Goal: Information Seeking & Learning: Learn about a topic

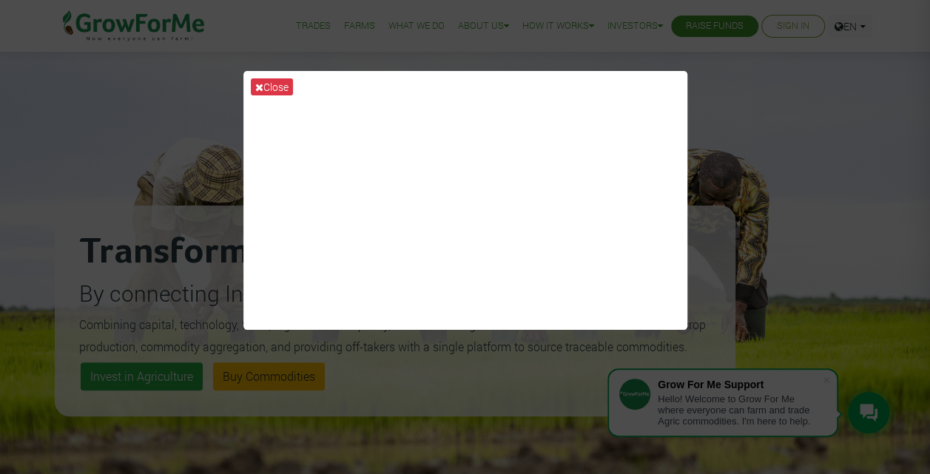
click at [53, 223] on div "Close" at bounding box center [465, 237] width 930 height 474
click at [271, 86] on button "Close" at bounding box center [272, 86] width 42 height 17
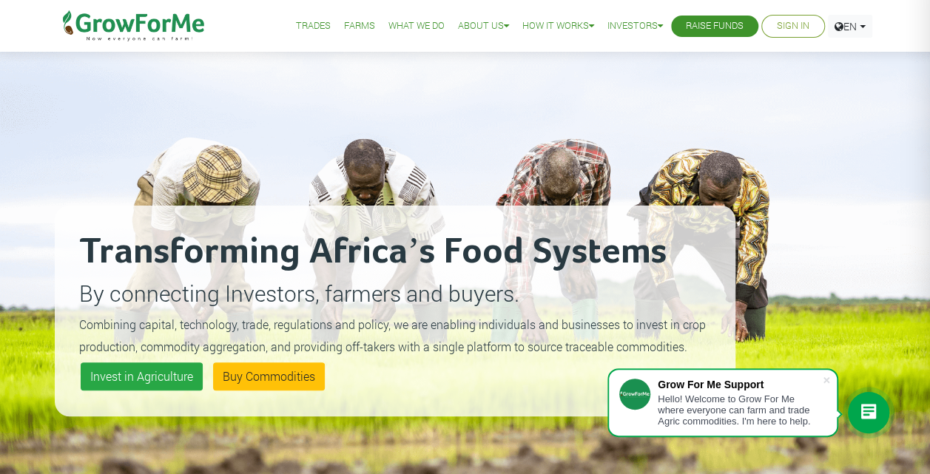
click at [706, 27] on link "Raise Funds" at bounding box center [715, 26] width 58 height 16
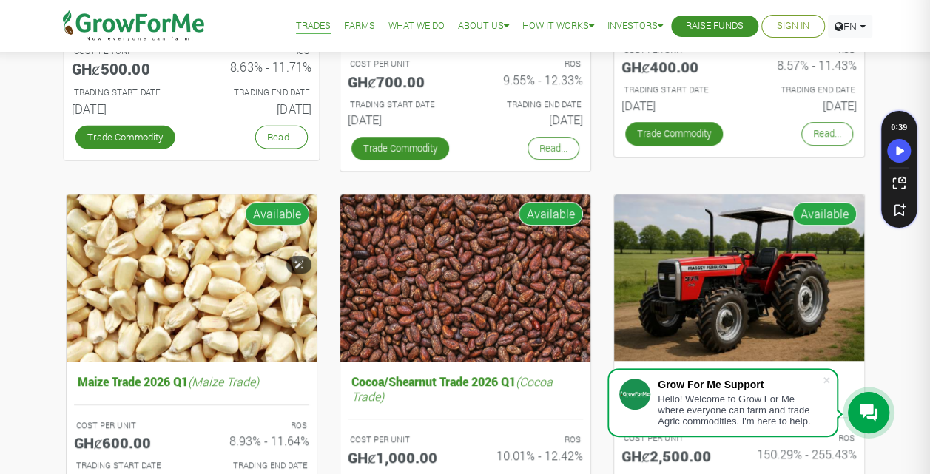
scroll to position [242, 0]
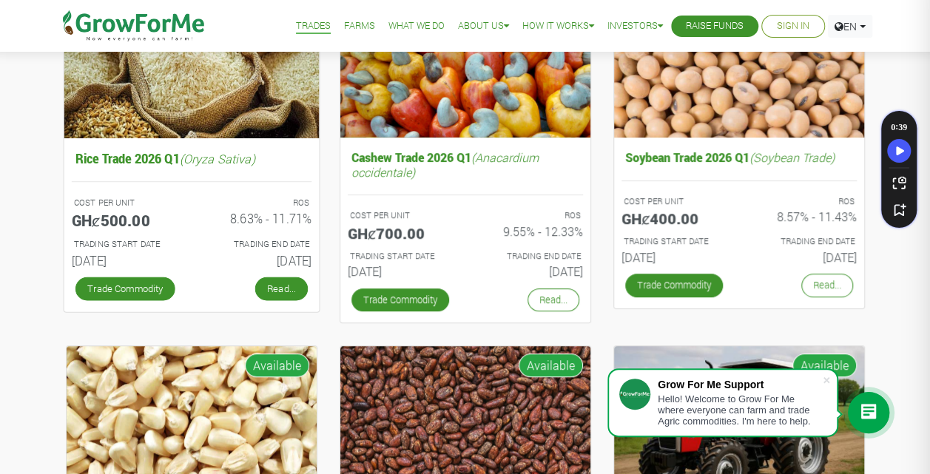
click at [279, 283] on link "Read..." at bounding box center [281, 289] width 53 height 24
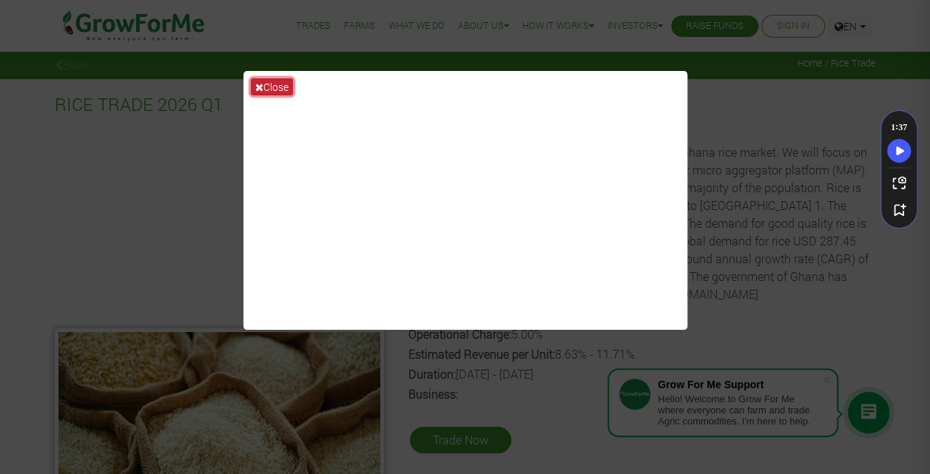
click at [271, 87] on button "Close" at bounding box center [272, 86] width 42 height 17
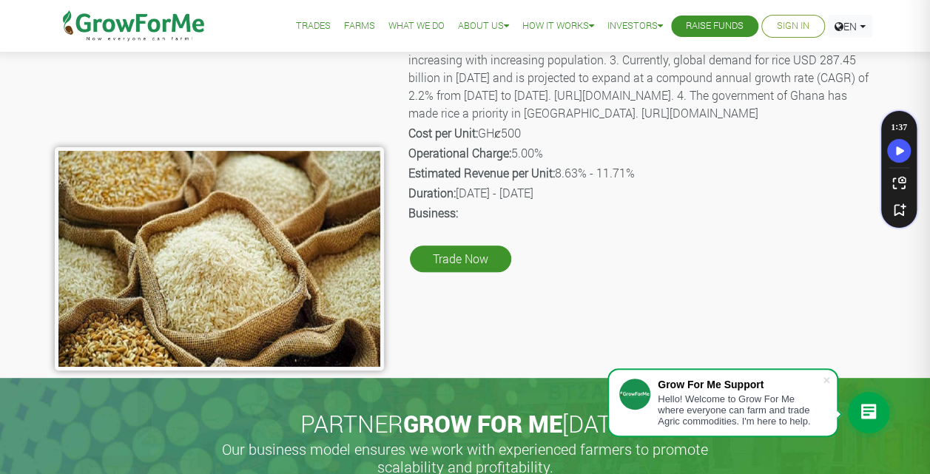
scroll to position [234, 0]
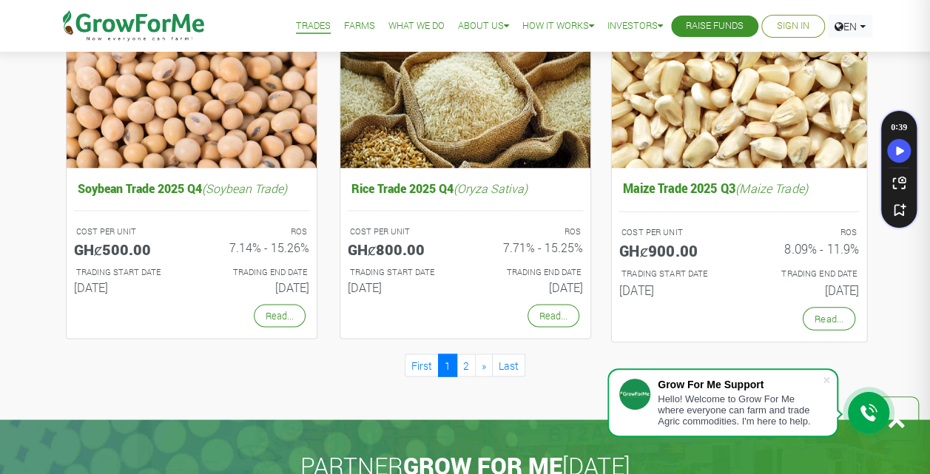
scroll to position [1341, 0]
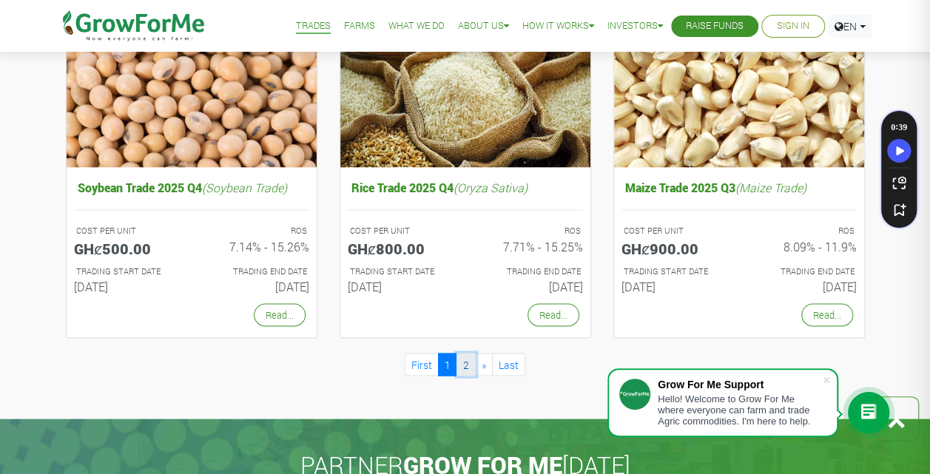
click at [462, 356] on link "2" at bounding box center [466, 364] width 19 height 23
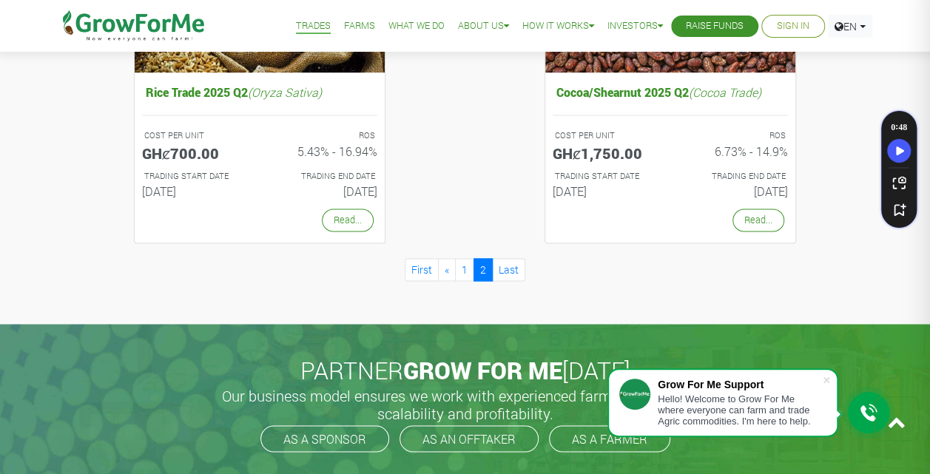
scroll to position [1207, 0]
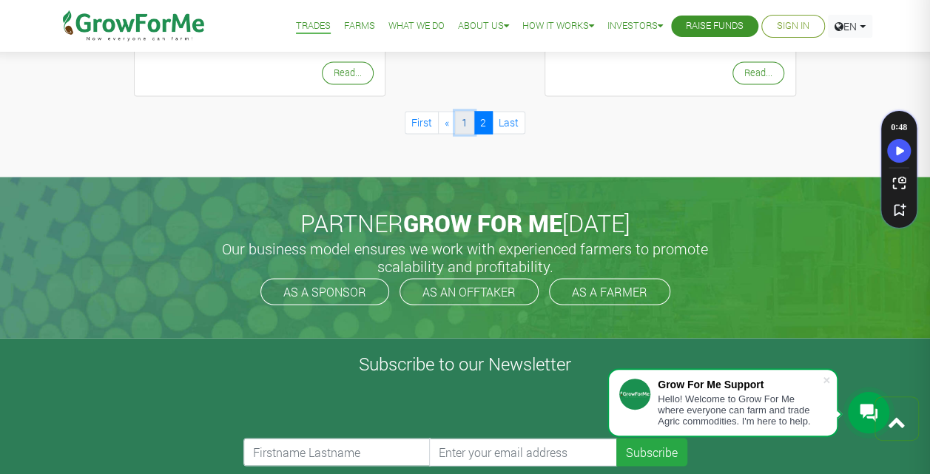
click at [462, 112] on link "1" at bounding box center [464, 122] width 19 height 23
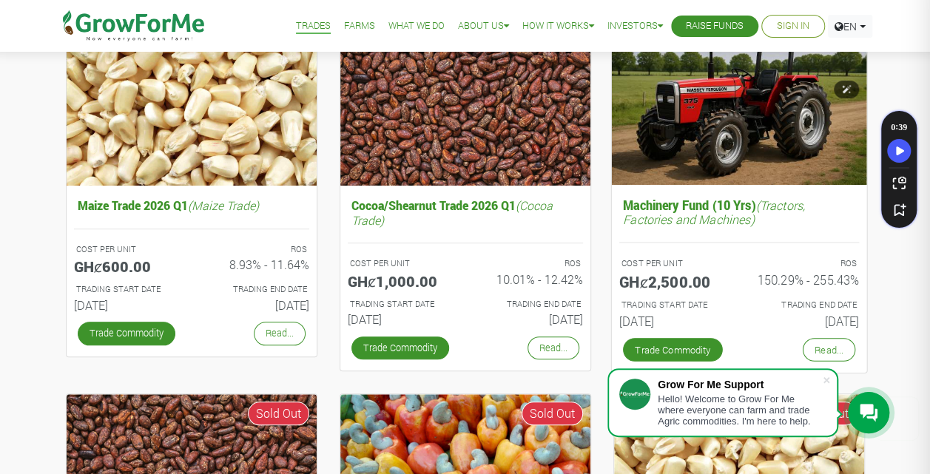
scroll to position [571, 0]
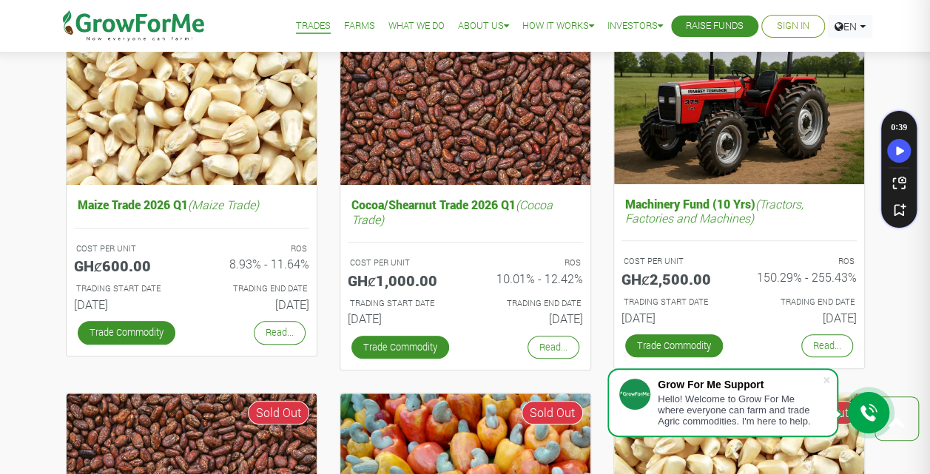
click at [868, 414] on icon at bounding box center [869, 413] width 18 height 18
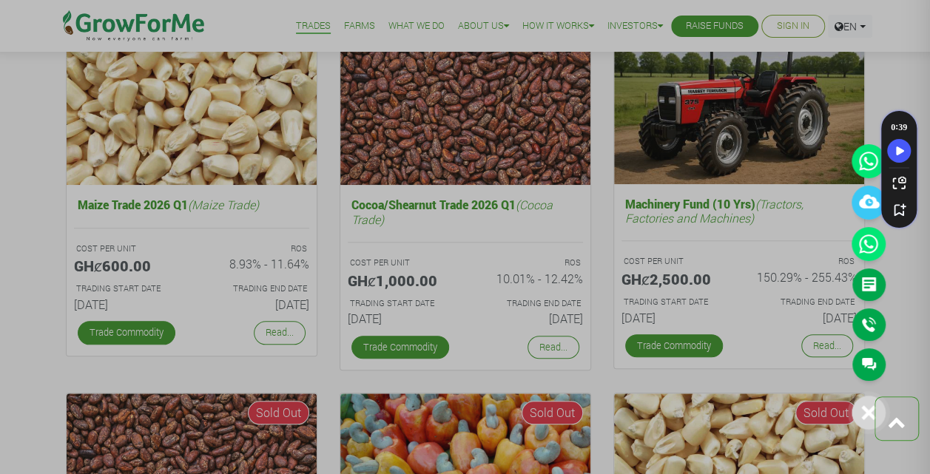
click at [857, 417] on div at bounding box center [869, 413] width 34 height 34
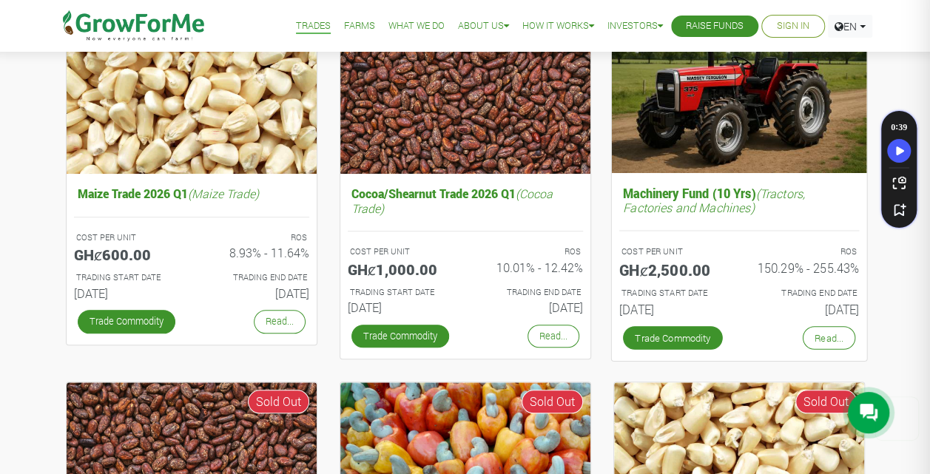
scroll to position [582, 0]
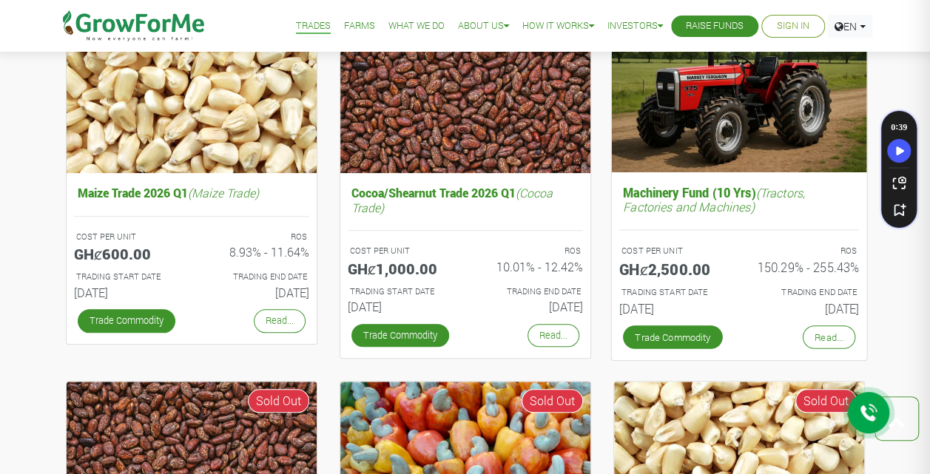
click at [747, 297] on div "TRADING END DATE 01st Jun 2035" at bounding box center [804, 303] width 131 height 38
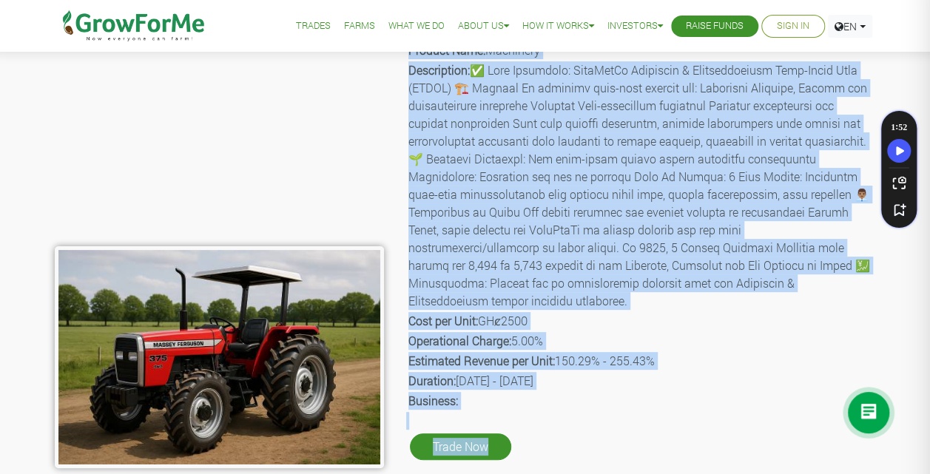
scroll to position [147, 0]
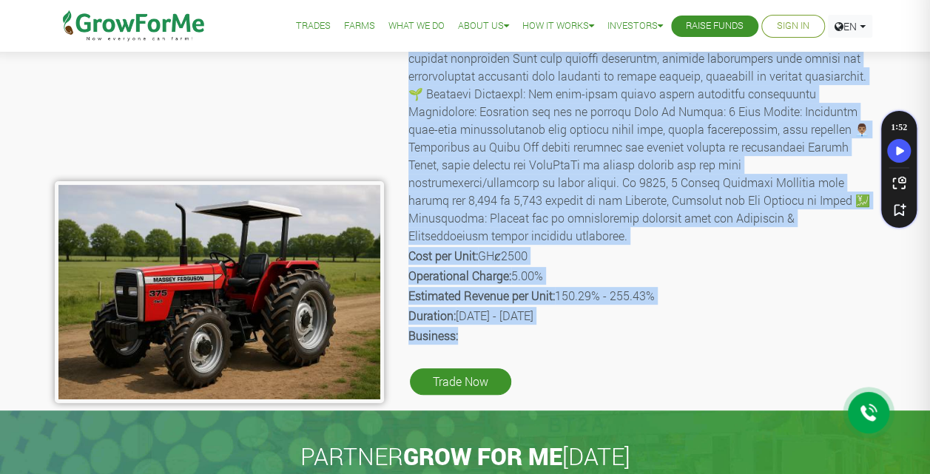
drag, startPoint x: 409, startPoint y: 129, endPoint x: 468, endPoint y: 309, distance: 190.0
click at [468, 309] on div "Product Name: Machinery Description: Cost per Unit: GHȼ2500 Operational Charge:…" at bounding box center [641, 188] width 492 height 429
copy div "Loremip Dolo: Sitametco Adipiscinge: ✅ Sedd Eiusmodte: InciDidUn Utlaboree & Do…"
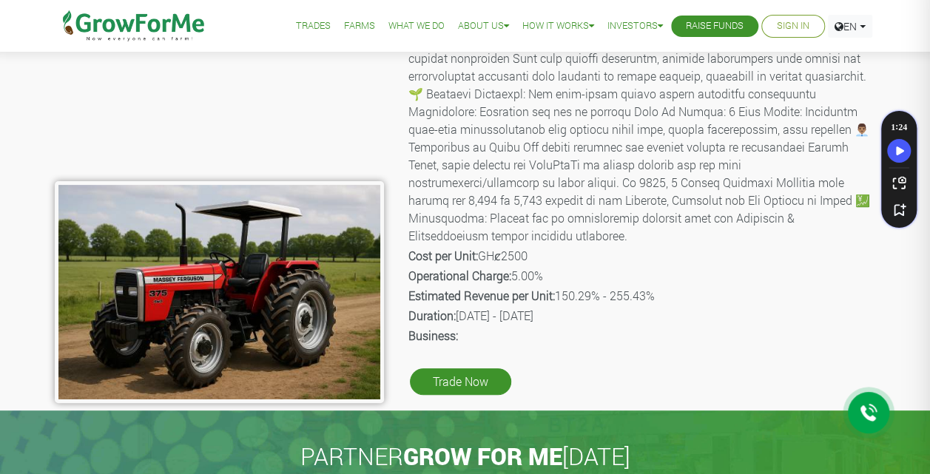
click at [602, 345] on div "Product Name: Machinery Description: Cost per Unit: GHȼ2500 Operational Charge:…" at bounding box center [641, 188] width 492 height 429
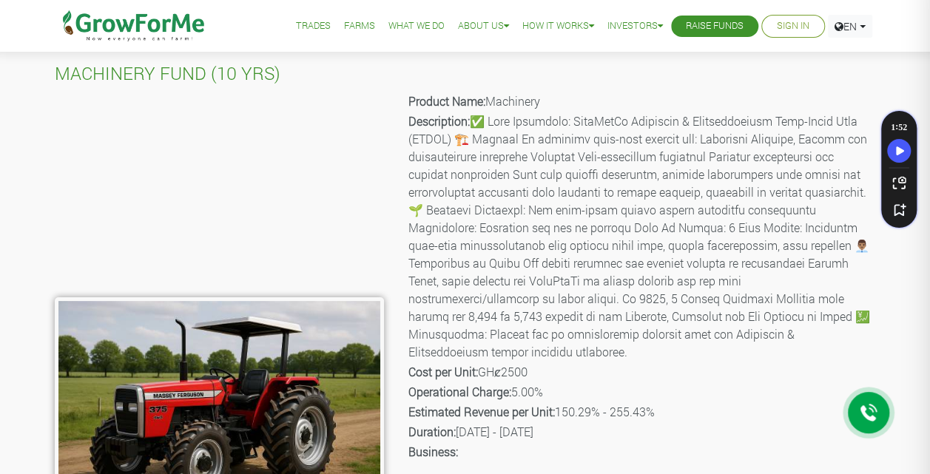
scroll to position [0, 0]
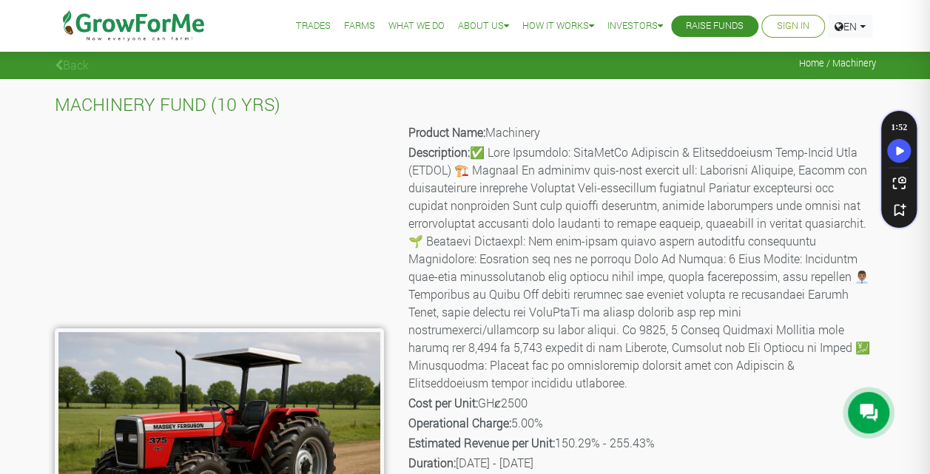
click at [314, 18] on link "Trades" at bounding box center [313, 26] width 35 height 16
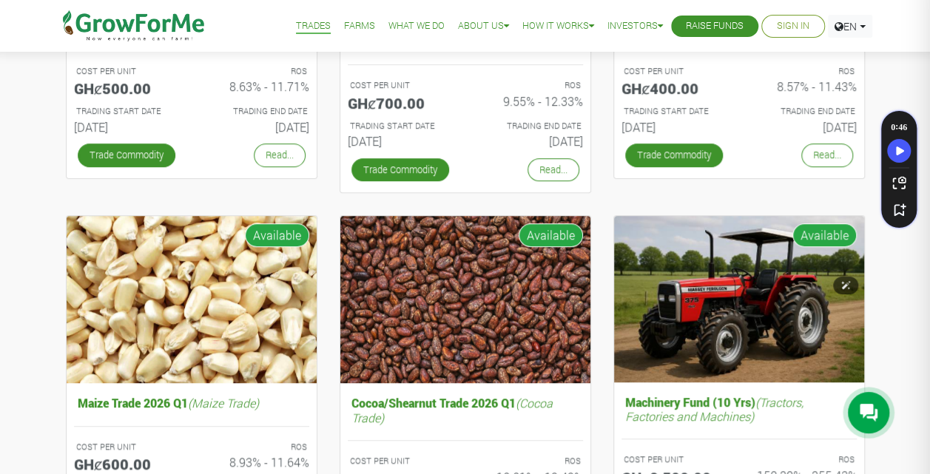
scroll to position [365, 0]
